Goal: Task Accomplishment & Management: Manage account settings

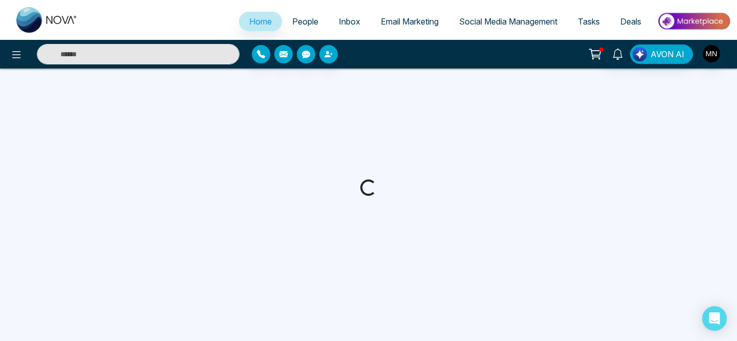
select select "*"
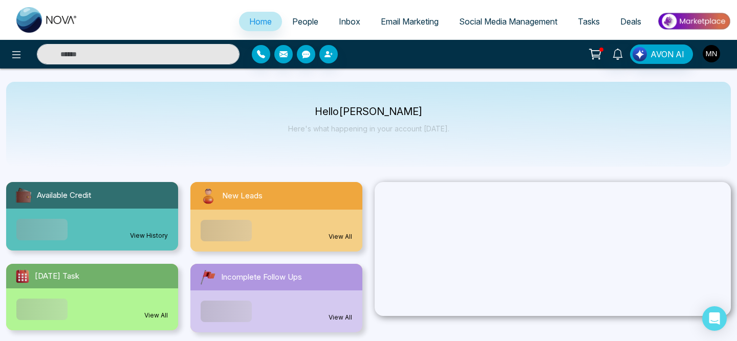
click at [716, 50] on img "button" at bounding box center [711, 53] width 17 height 17
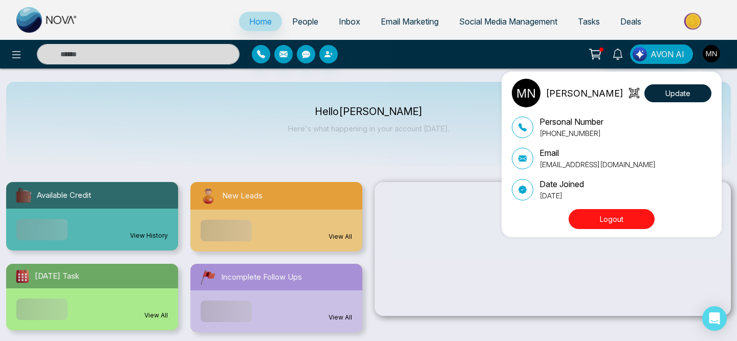
click at [595, 221] on button "Logout" at bounding box center [612, 219] width 86 height 20
